Goal: Information Seeking & Learning: Compare options

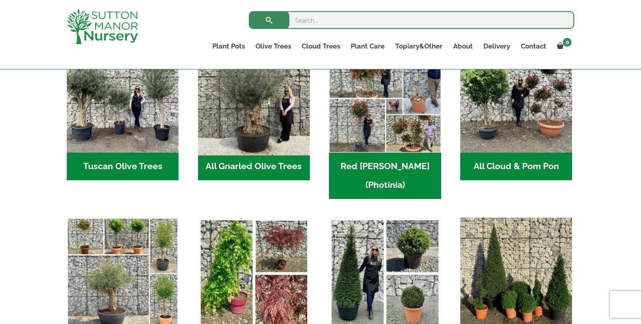
click at [273, 122] on img "Visit product category All Gnarled Olive Trees" at bounding box center [254, 97] width 118 height 118
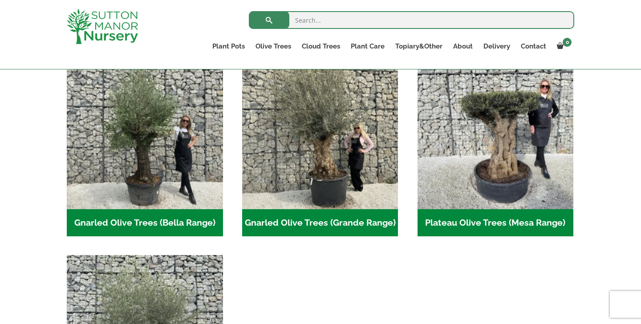
scroll to position [217, 0]
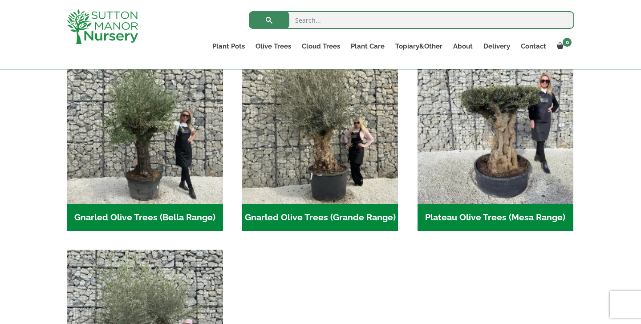
click at [273, 122] on img "Visit product category Gnarled Olive Trees (Grande Range)" at bounding box center [320, 126] width 156 height 156
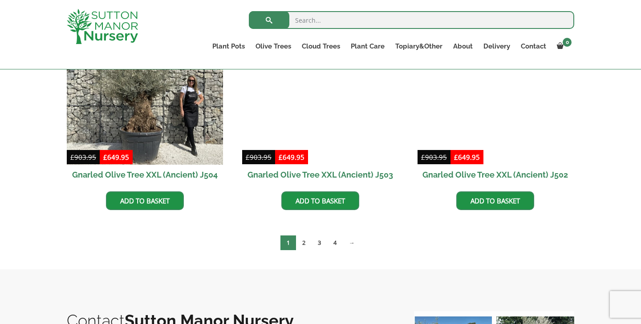
scroll to position [1394, 0]
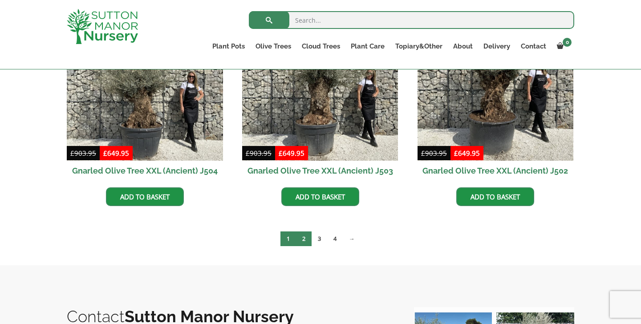
click at [298, 240] on link "2" at bounding box center [304, 239] width 16 height 15
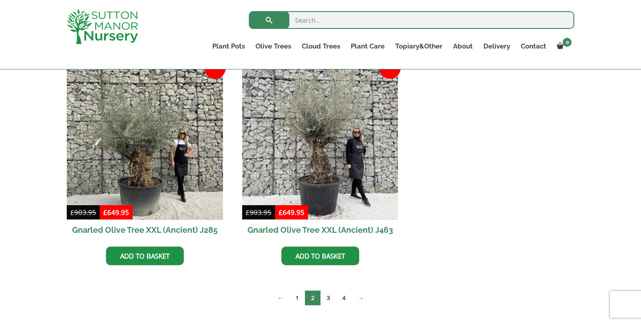
scroll to position [1413, 0]
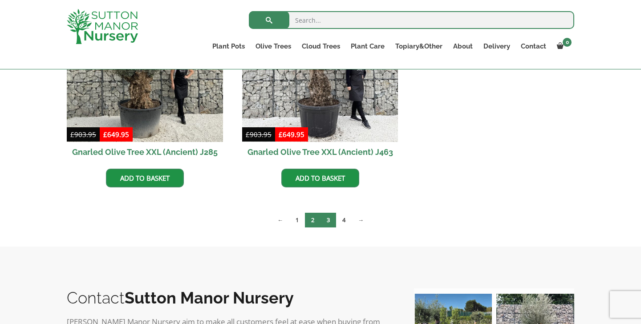
click at [325, 222] on link "3" at bounding box center [329, 220] width 16 height 15
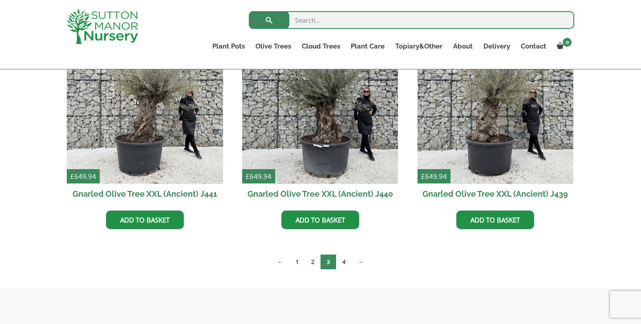
scroll to position [1187, 0]
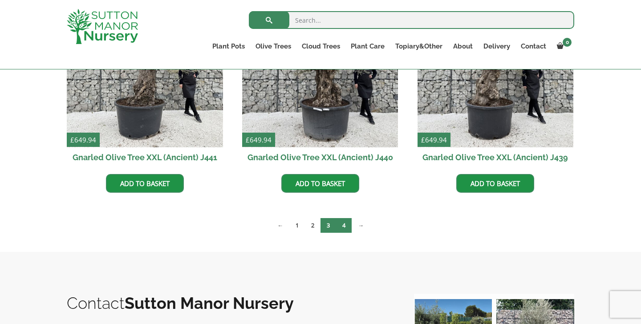
click at [342, 219] on link "4" at bounding box center [344, 225] width 16 height 15
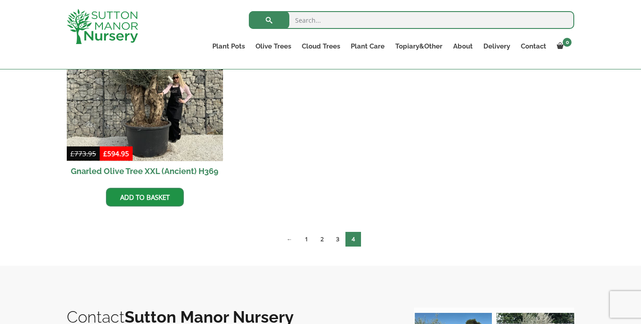
scroll to position [571, 0]
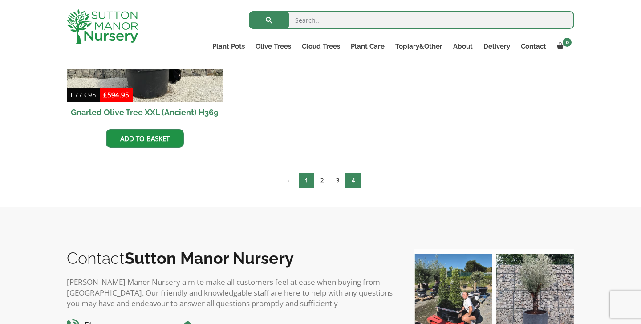
click at [303, 180] on link "1" at bounding box center [307, 180] width 16 height 15
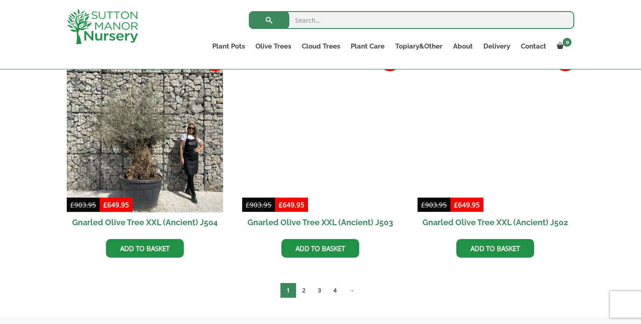
scroll to position [1343, 0]
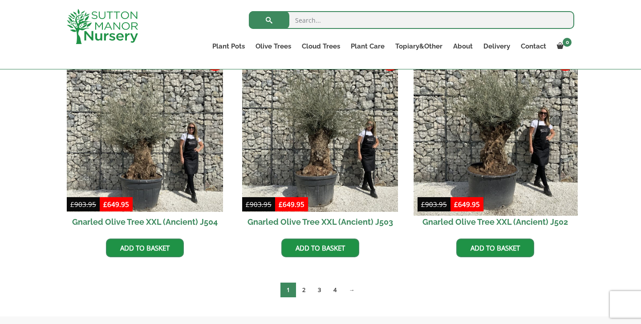
click at [449, 162] on img at bounding box center [496, 134] width 164 height 164
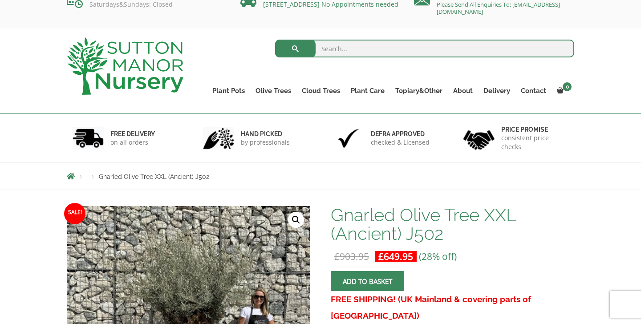
scroll to position [3, 0]
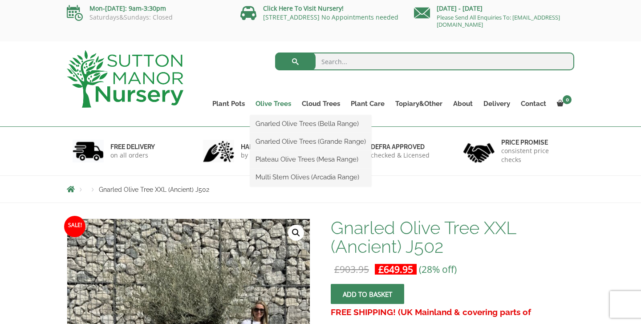
click at [275, 102] on link "Olive Trees" at bounding box center [273, 104] width 46 height 12
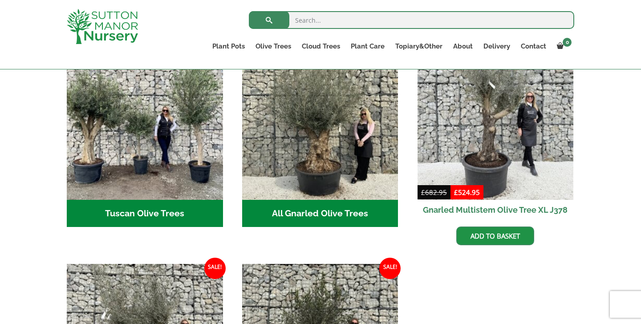
scroll to position [355, 0]
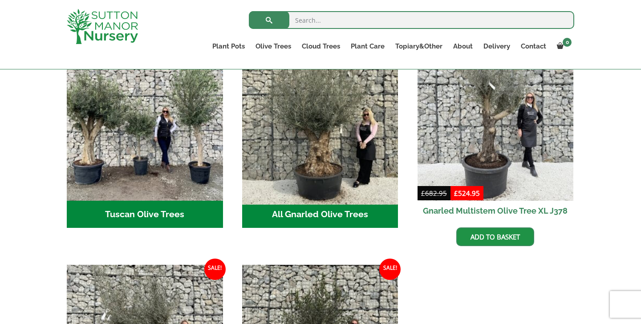
click at [254, 148] on img "Visit product category All Gnarled Olive Trees" at bounding box center [320, 123] width 164 height 164
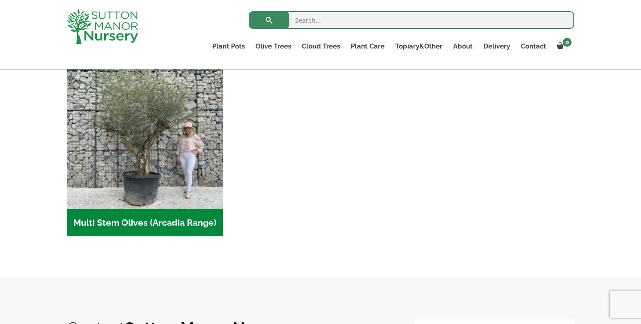
scroll to position [419, 0]
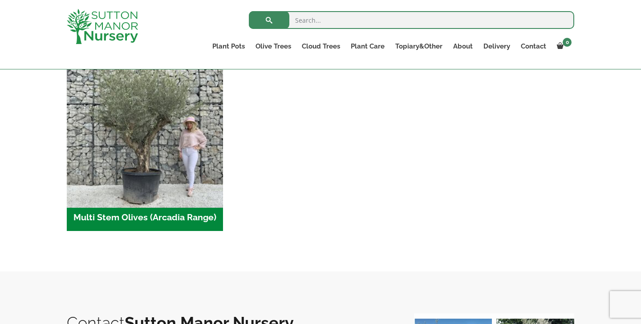
click at [198, 181] on img "Visit product category Multi Stem Olives (Arcadia Range)" at bounding box center [145, 126] width 164 height 164
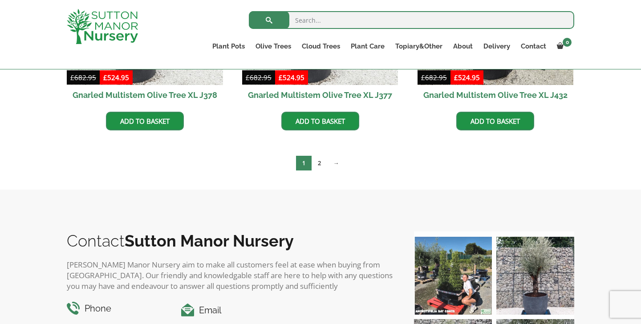
scroll to position [1619, 0]
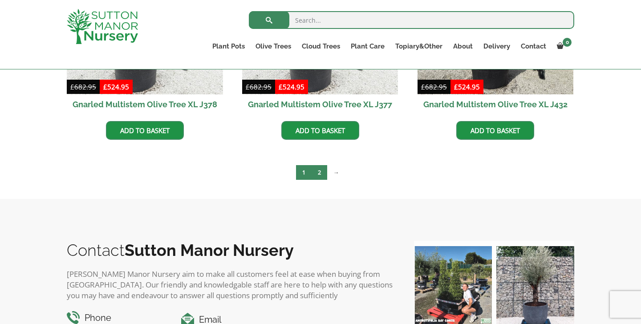
click at [317, 174] on link "2" at bounding box center [320, 172] width 16 height 15
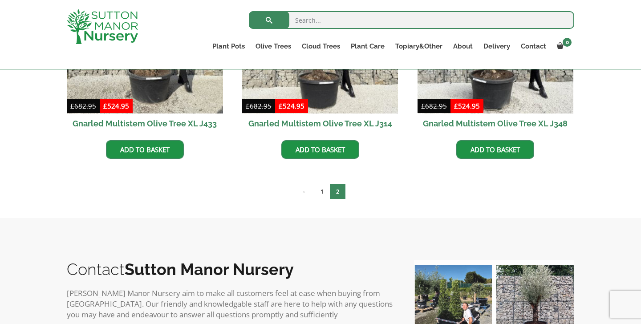
scroll to position [322, 0]
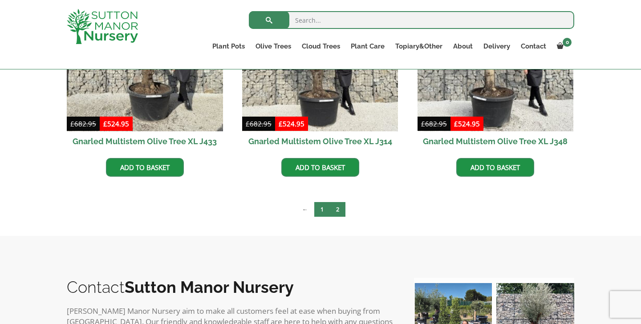
click at [322, 204] on link "1" at bounding box center [323, 209] width 16 height 15
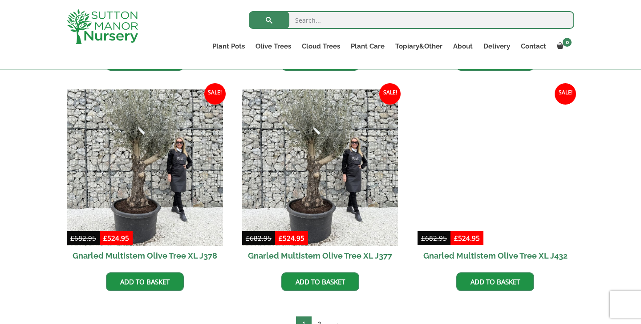
scroll to position [1464, 0]
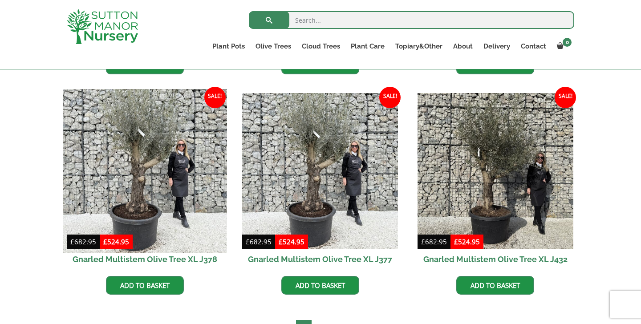
click at [183, 213] on img at bounding box center [145, 172] width 164 height 164
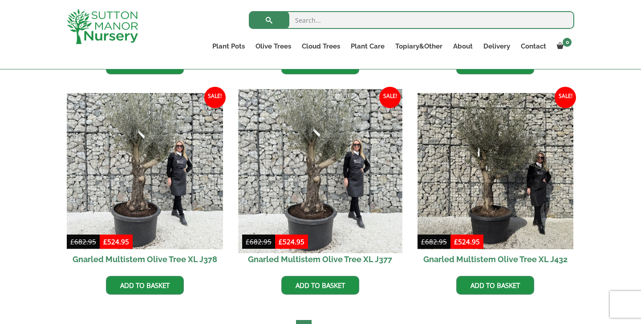
click at [275, 128] on img at bounding box center [320, 172] width 164 height 164
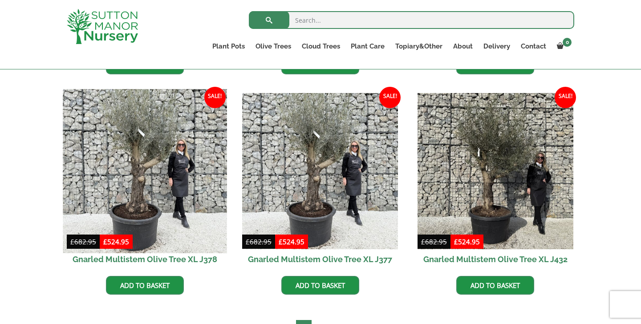
click at [192, 173] on img at bounding box center [145, 172] width 164 height 164
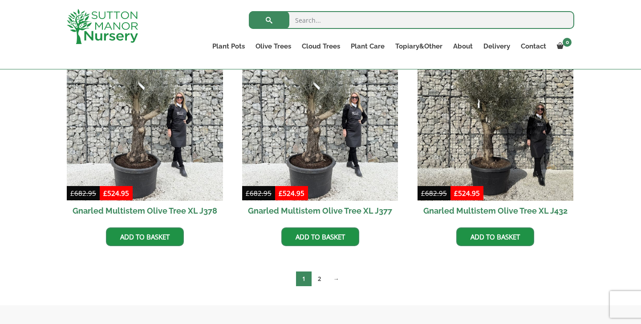
scroll to position [1516, 0]
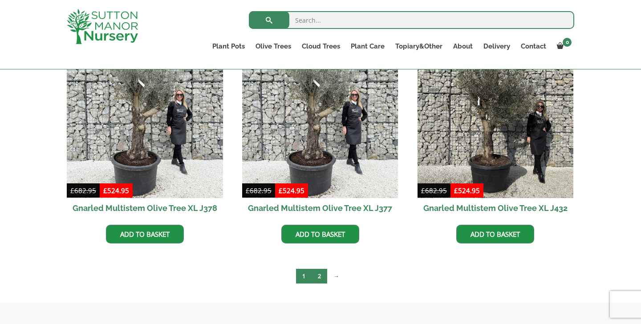
click at [321, 276] on link "2" at bounding box center [320, 276] width 16 height 15
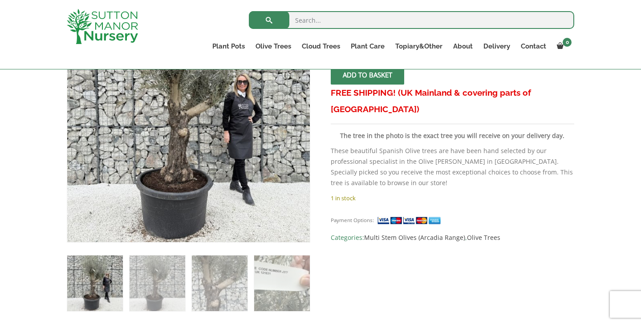
scroll to position [221, 0]
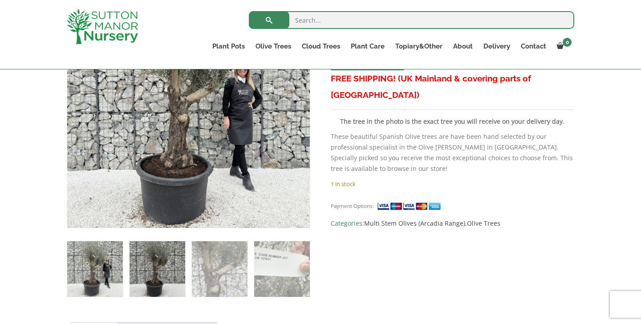
click at [149, 267] on img at bounding box center [158, 269] width 56 height 56
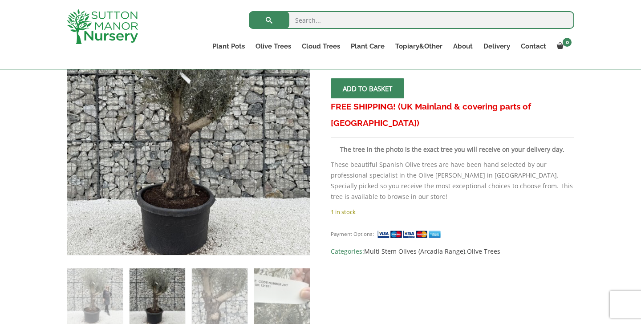
scroll to position [172, 0]
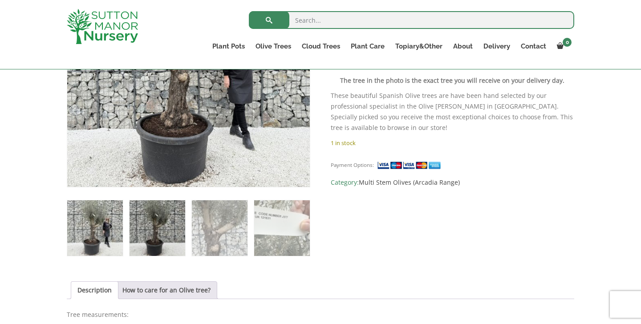
click at [168, 213] on img at bounding box center [158, 228] width 56 height 56
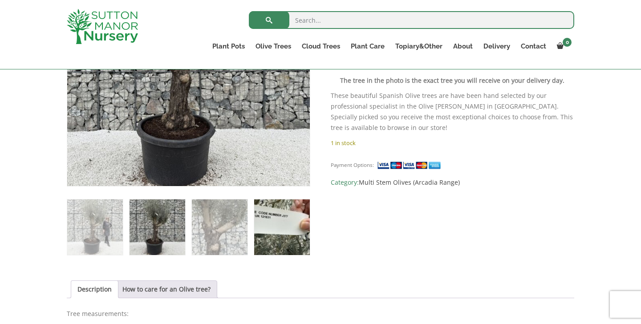
click at [258, 225] on img at bounding box center [282, 228] width 56 height 56
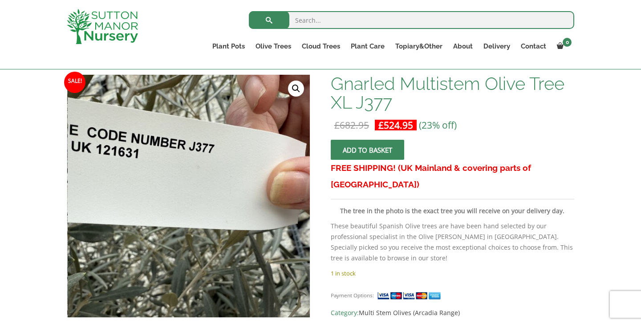
scroll to position [123, 0]
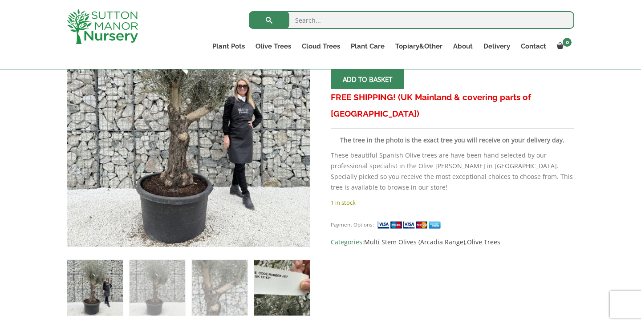
scroll to position [219, 0]
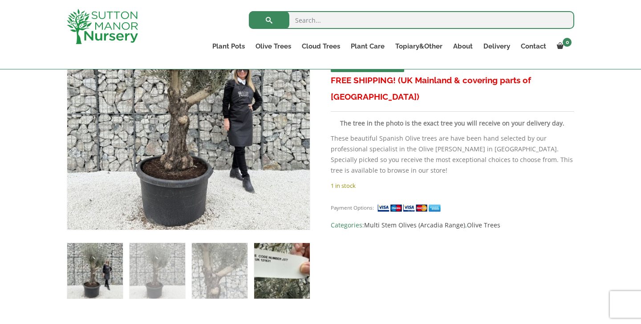
click at [279, 264] on img at bounding box center [282, 271] width 56 height 56
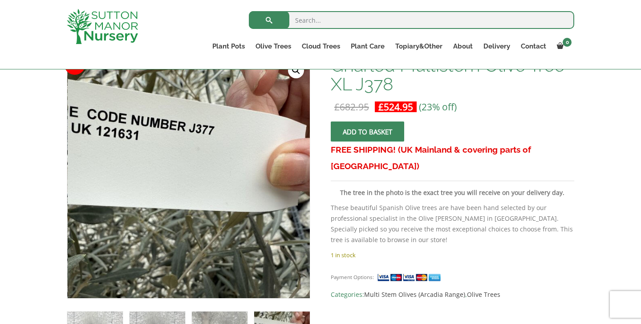
scroll to position [143, 0]
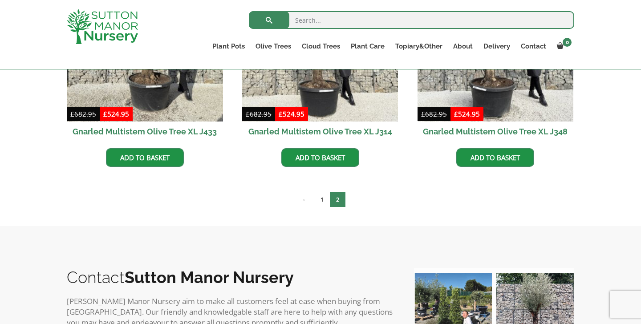
scroll to position [328, 0]
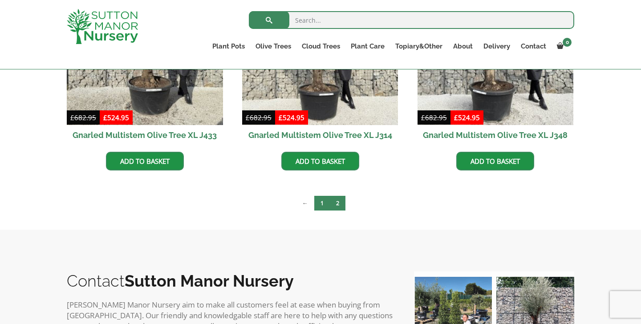
click at [319, 197] on link "1" at bounding box center [323, 203] width 16 height 15
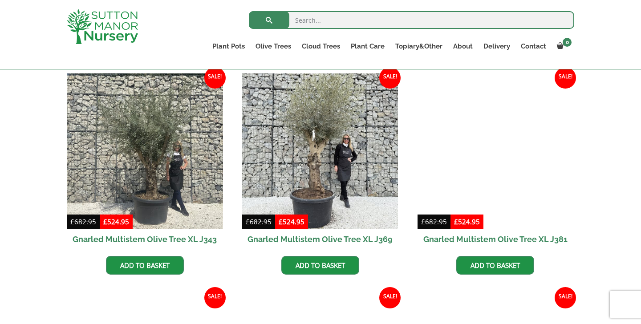
scroll to position [1263, 0]
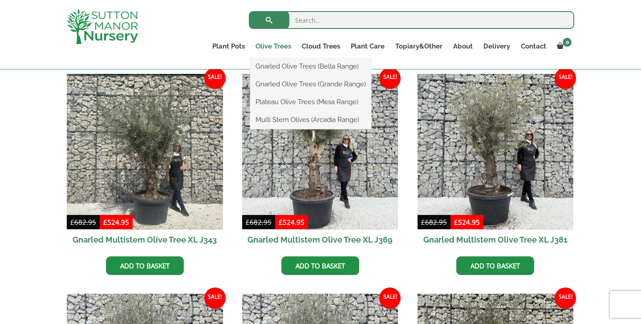
click at [282, 41] on link "Olive Trees" at bounding box center [273, 46] width 46 height 12
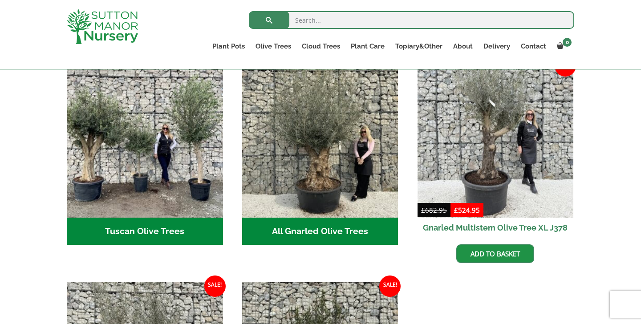
scroll to position [319, 0]
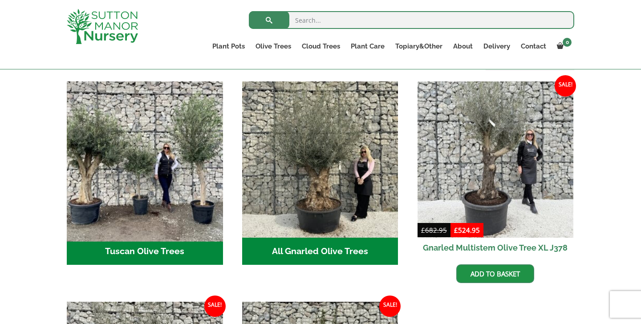
click at [203, 188] on img "Visit product category Tuscan Olive Trees" at bounding box center [145, 160] width 164 height 164
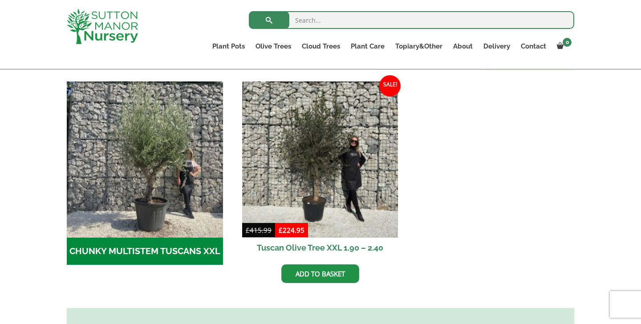
scroll to position [267, 0]
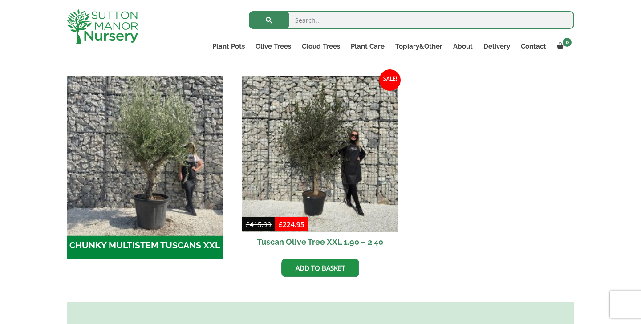
click at [181, 191] on img "Visit product category CHUNKY MULTISTEM TUSCANS XXL" at bounding box center [145, 154] width 164 height 164
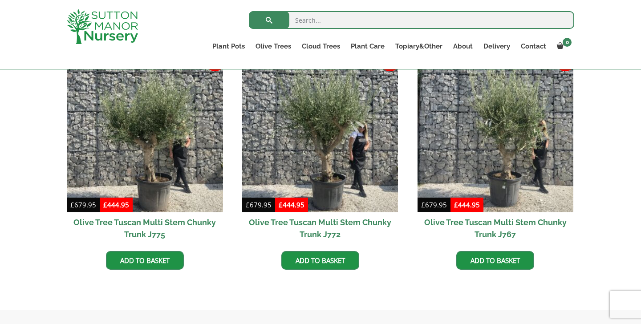
scroll to position [239, 0]
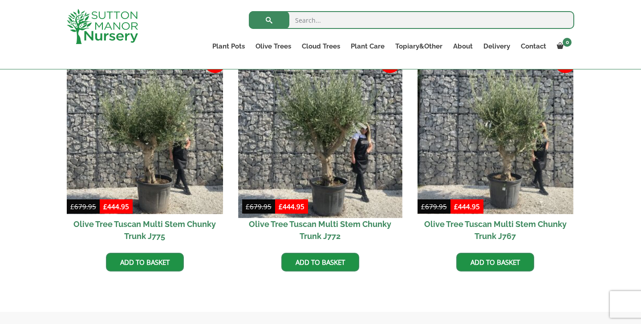
click at [294, 169] on img at bounding box center [320, 136] width 164 height 164
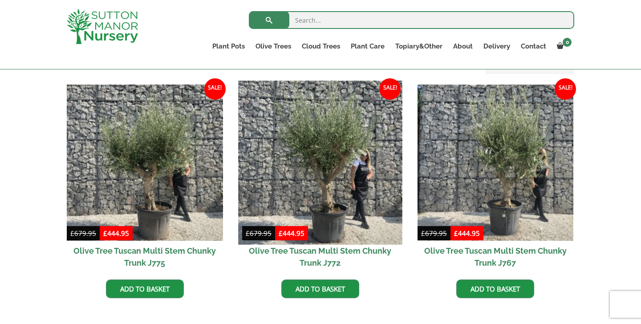
scroll to position [204, 0]
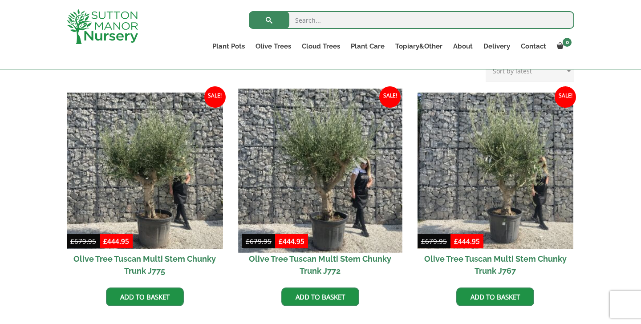
click at [273, 131] on img at bounding box center [320, 171] width 164 height 164
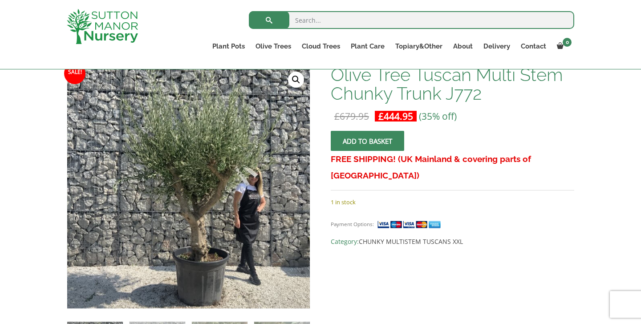
scroll to position [141, 0]
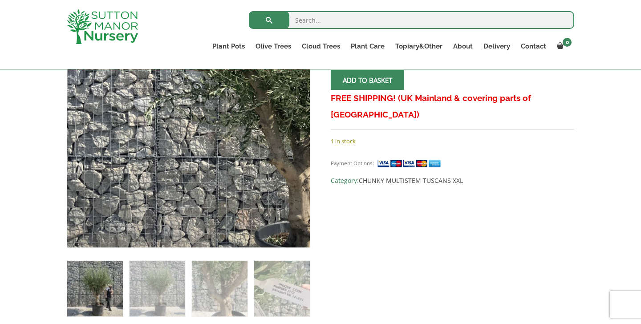
scroll to position [282, 0]
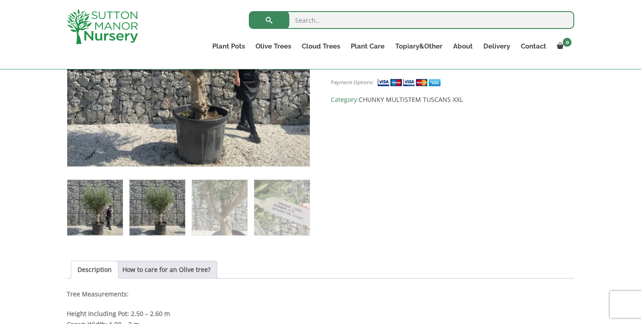
click at [144, 222] on img at bounding box center [158, 208] width 56 height 56
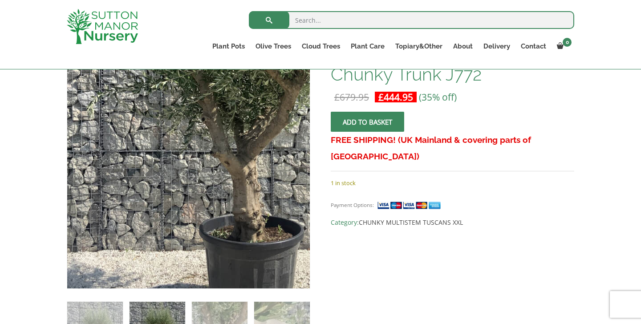
scroll to position [151, 0]
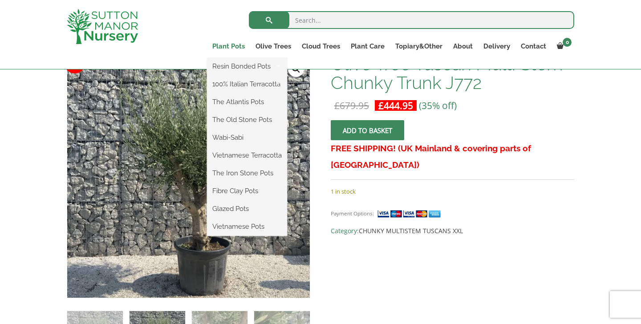
click at [235, 42] on link "Plant Pots" at bounding box center [228, 46] width 43 height 12
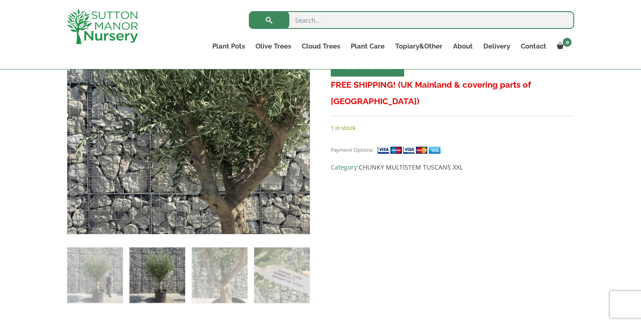
scroll to position [265, 0]
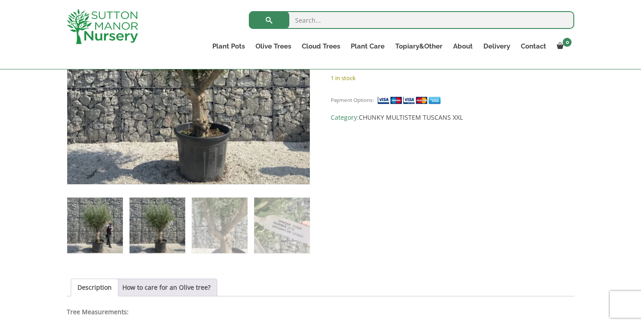
click at [103, 211] on img at bounding box center [95, 226] width 56 height 56
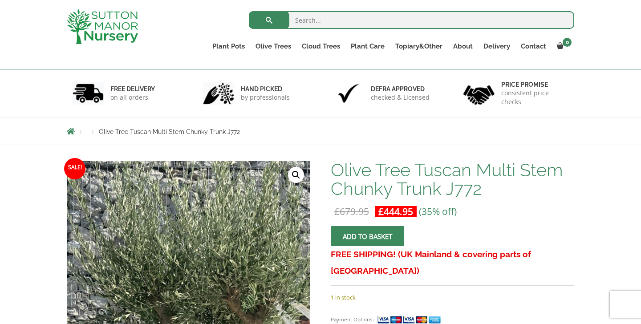
scroll to position [35, 0]
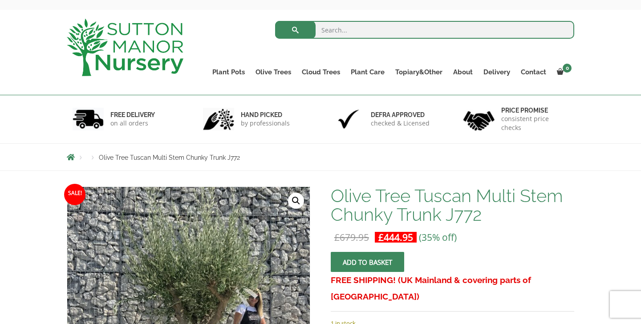
click at [131, 64] on img at bounding box center [125, 47] width 117 height 57
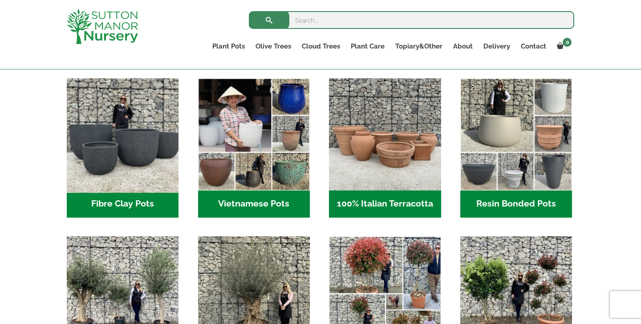
scroll to position [284, 0]
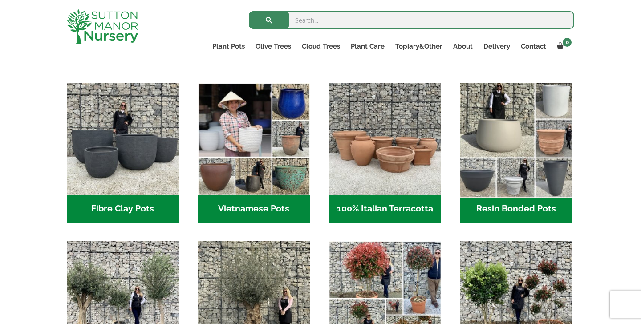
click at [534, 120] on img "Visit product category Resin Bonded Pots" at bounding box center [517, 140] width 118 height 118
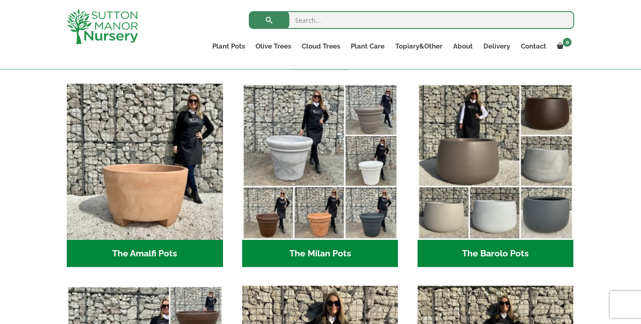
scroll to position [235, 0]
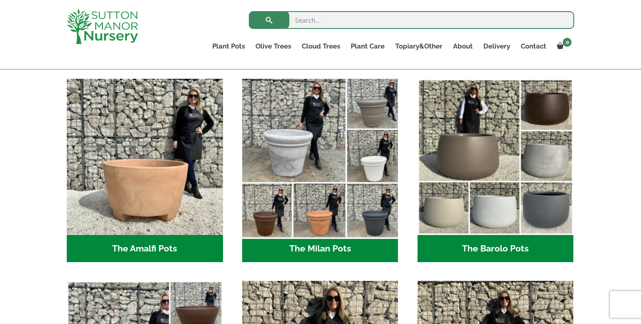
click at [351, 163] on img "Visit product category The Milan Pots" at bounding box center [320, 157] width 164 height 164
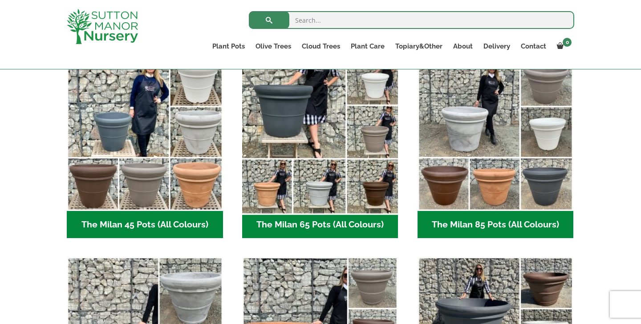
scroll to position [247, 0]
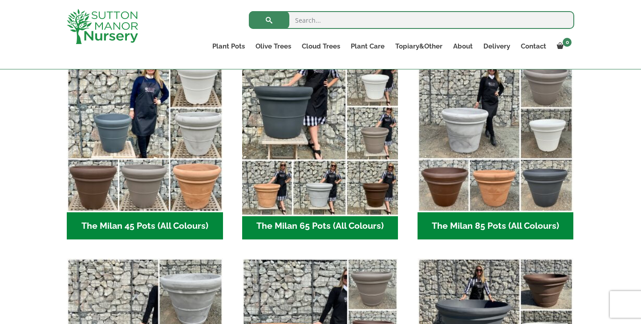
click at [302, 188] on img "Visit product category The Milan 65 Pots (All Colours)" at bounding box center [320, 134] width 164 height 164
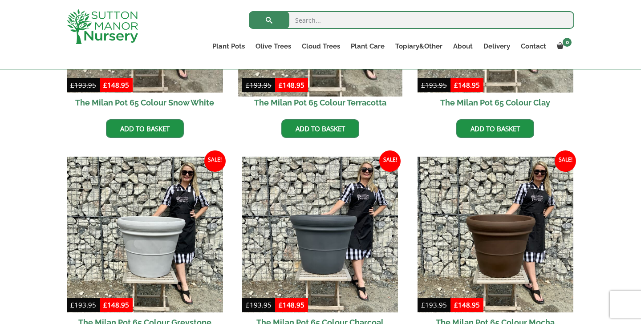
scroll to position [380, 0]
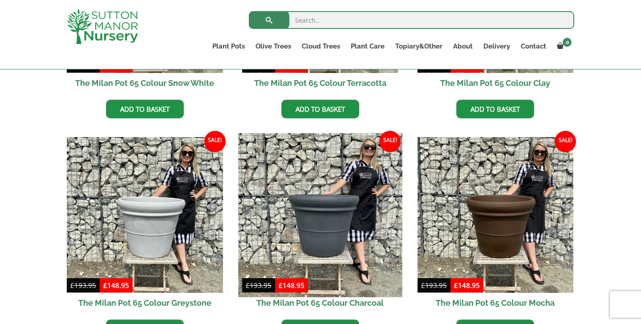
click at [335, 193] on img at bounding box center [320, 215] width 164 height 164
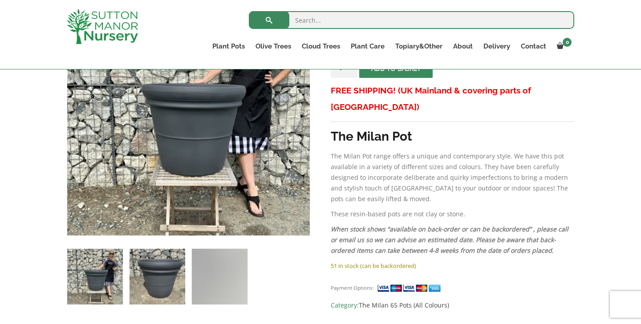
click at [174, 266] on img at bounding box center [158, 277] width 56 height 56
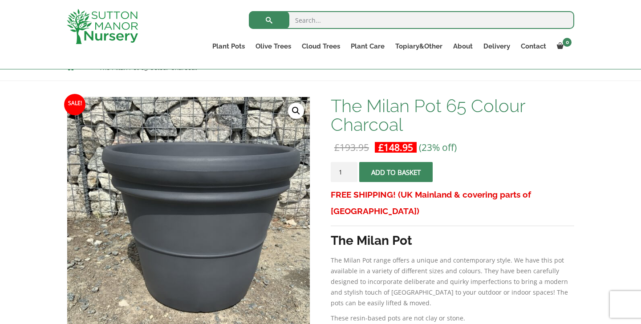
scroll to position [123, 0]
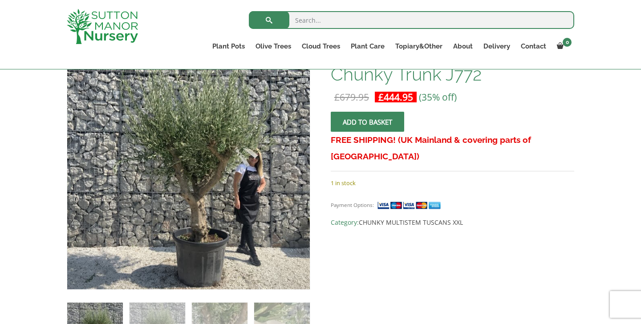
scroll to position [164, 0]
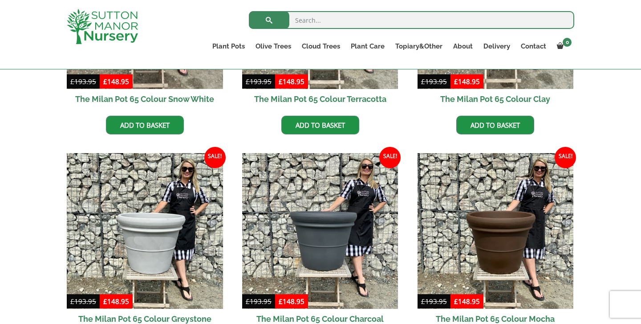
click at [97, 25] on img at bounding box center [102, 26] width 71 height 35
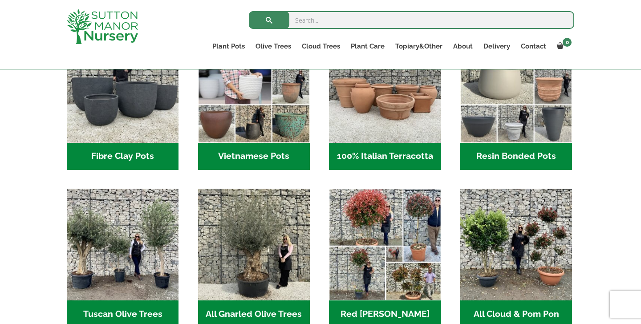
scroll to position [329, 0]
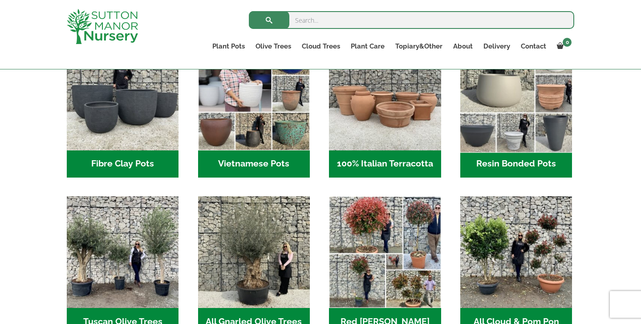
click at [543, 135] on img "Visit product category Resin Bonded Pots" at bounding box center [517, 95] width 118 height 118
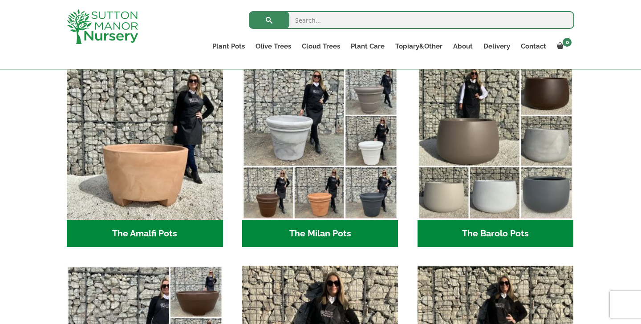
scroll to position [266, 0]
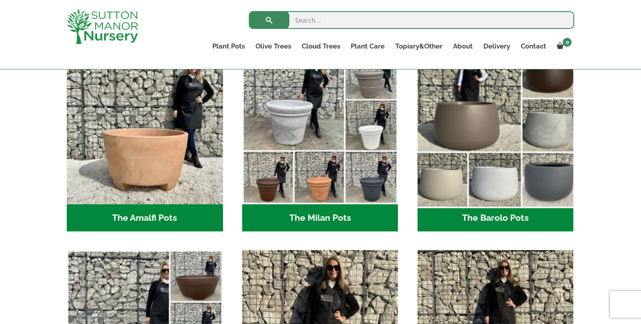
click at [452, 180] on img "Visit product category The Barolo Pots" at bounding box center [496, 126] width 164 height 164
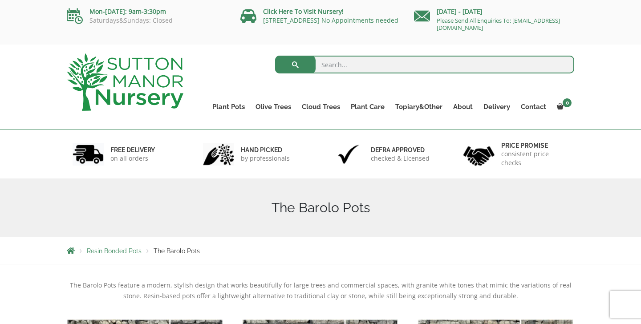
click at [146, 98] on img at bounding box center [125, 81] width 117 height 57
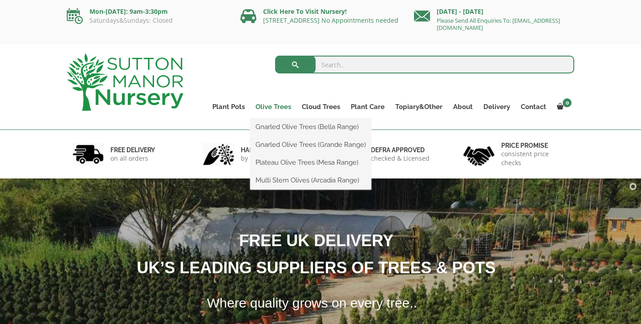
click at [255, 106] on link "Olive Trees" at bounding box center [273, 107] width 46 height 12
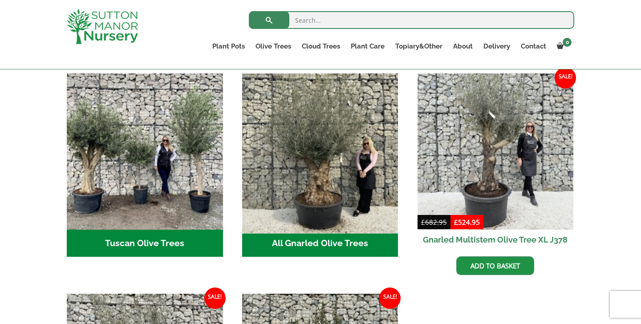
scroll to position [327, 0]
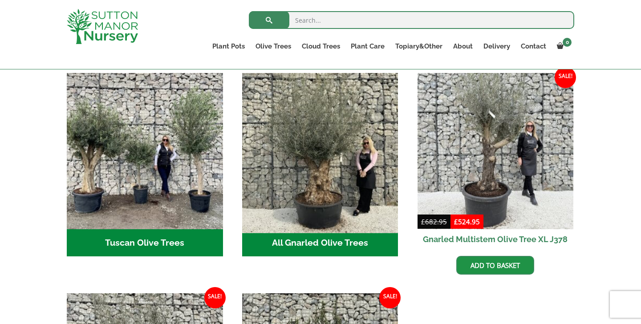
click at [296, 185] on img "Visit product category All Gnarled Olive Trees" at bounding box center [320, 151] width 164 height 164
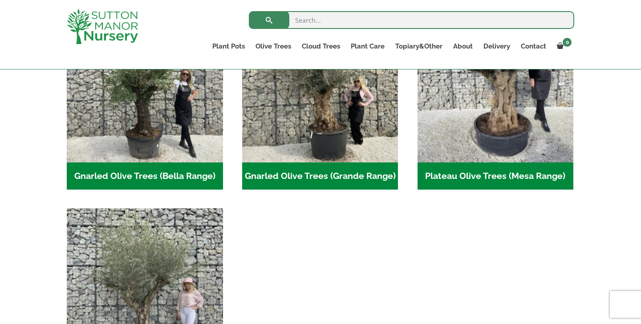
scroll to position [257, 0]
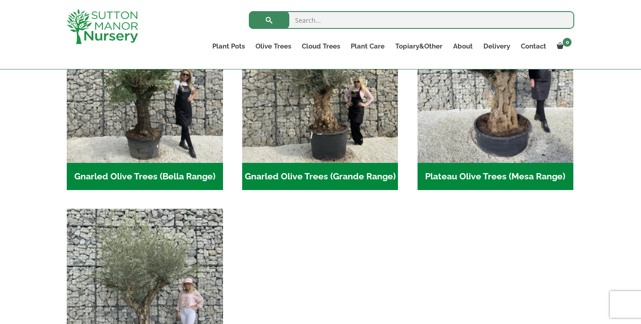
click at [316, 164] on h2 "Gnarled Olive Trees (Grande Range) (54)" at bounding box center [320, 177] width 156 height 28
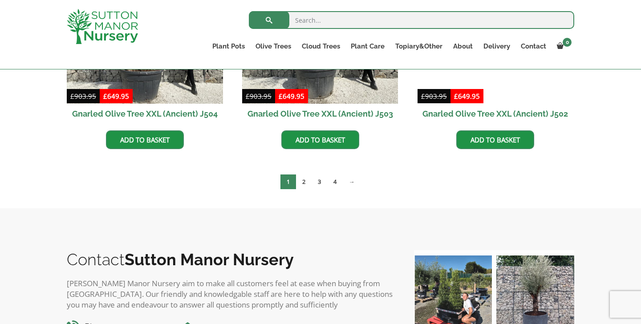
scroll to position [1408, 0]
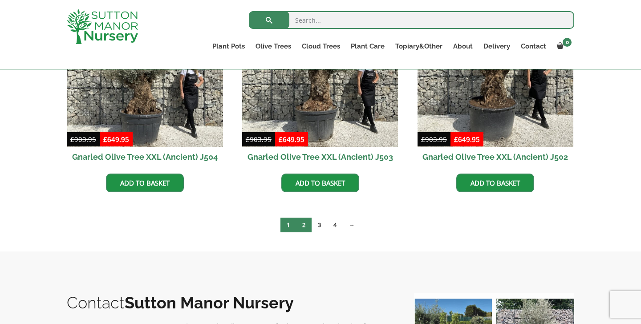
click at [305, 230] on link "2" at bounding box center [304, 225] width 16 height 15
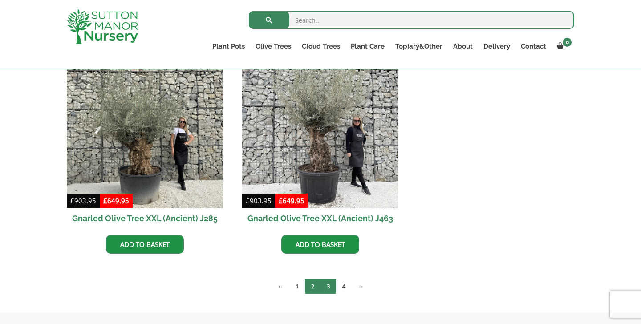
scroll to position [1343, 0]
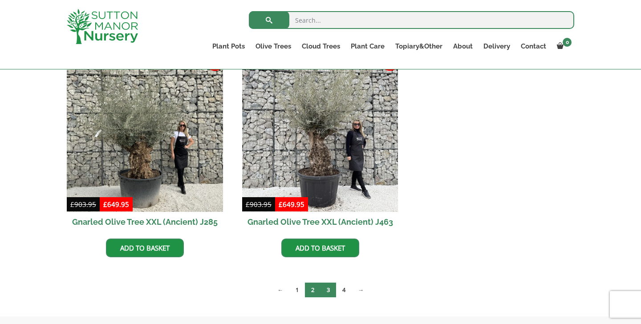
click at [325, 294] on link "3" at bounding box center [329, 290] width 16 height 15
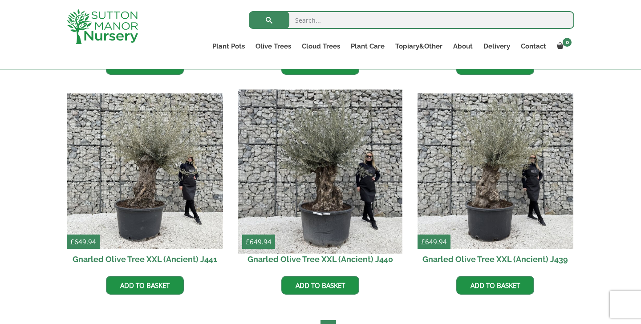
scroll to position [1080, 0]
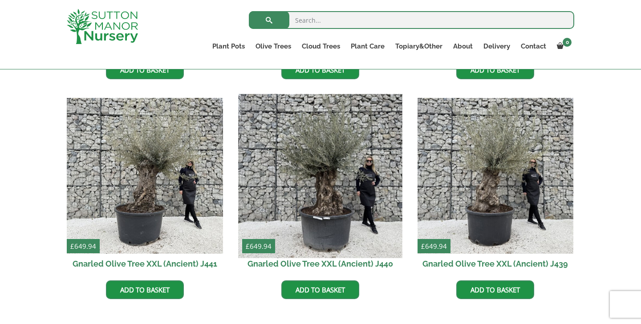
click at [315, 221] on img at bounding box center [320, 176] width 164 height 164
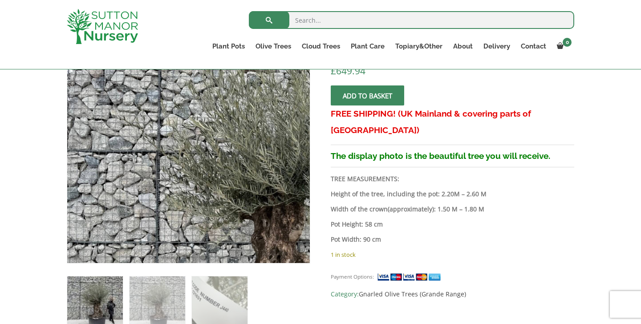
scroll to position [193, 0]
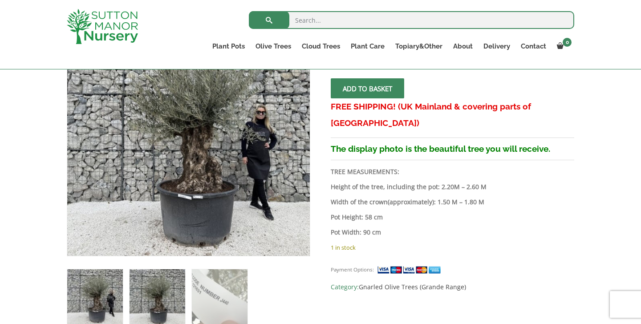
click at [172, 294] on img at bounding box center [158, 298] width 56 height 56
